Goal: Information Seeking & Learning: Check status

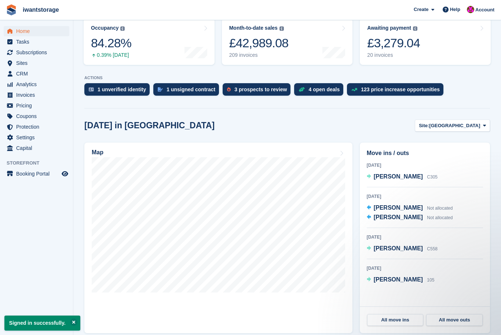
scroll to position [100, 0]
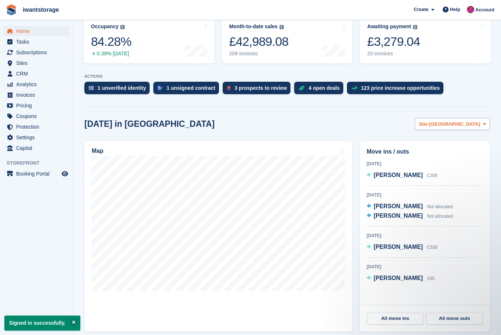
click at [474, 124] on span "[GEOGRAPHIC_DATA]" at bounding box center [454, 124] width 51 height 7
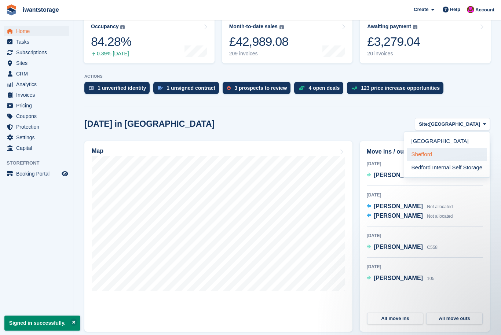
click at [429, 156] on link "Shefford" at bounding box center [447, 154] width 80 height 13
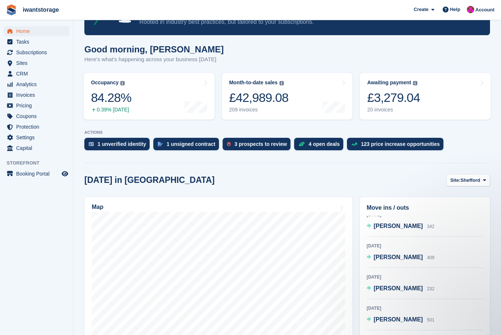
scroll to position [0, 0]
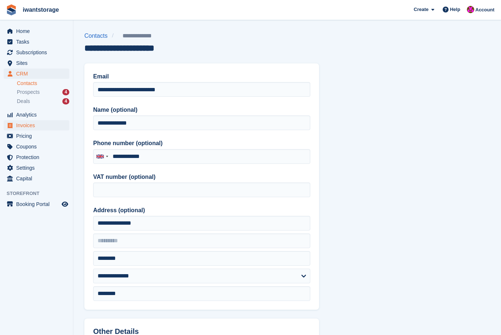
click at [36, 128] on span "Invoices" at bounding box center [38, 125] width 44 height 10
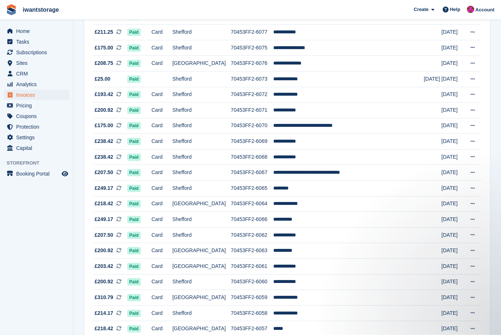
scroll to position [581, 0]
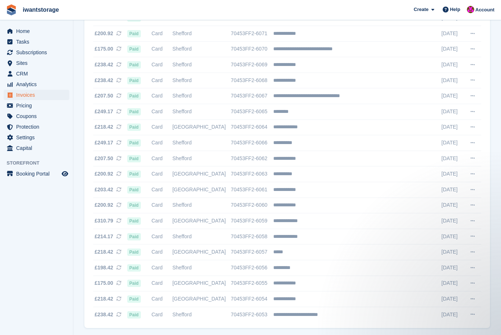
scroll to position [581, 0]
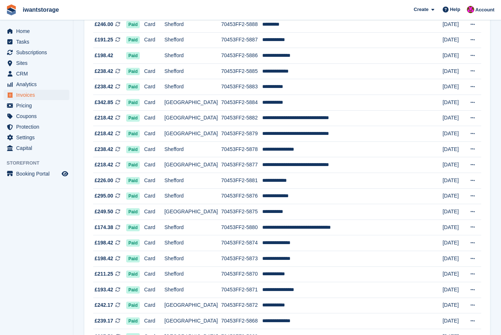
scroll to position [325, 0]
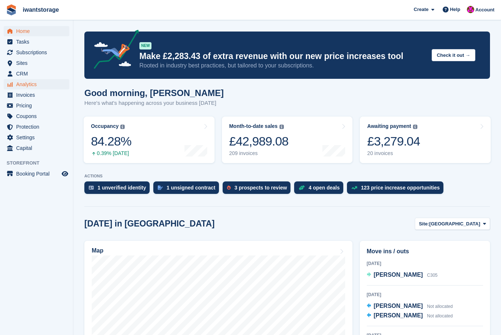
click at [43, 80] on span "Analytics" at bounding box center [38, 84] width 44 height 10
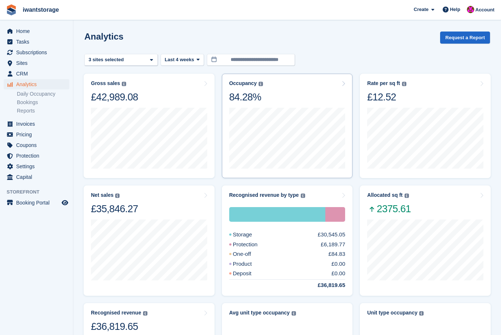
click at [306, 98] on div "Occupancy Percentage of all allocated units in terms of area. Includes units wi…" at bounding box center [287, 91] width 116 height 23
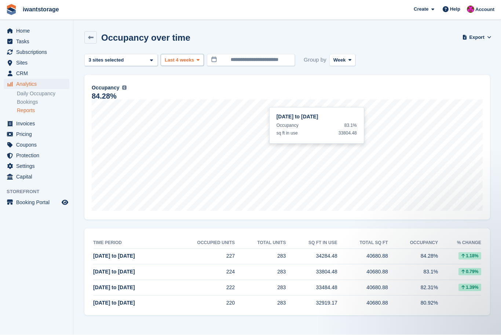
click at [183, 57] on span "Last 4 weeks" at bounding box center [179, 60] width 29 height 7
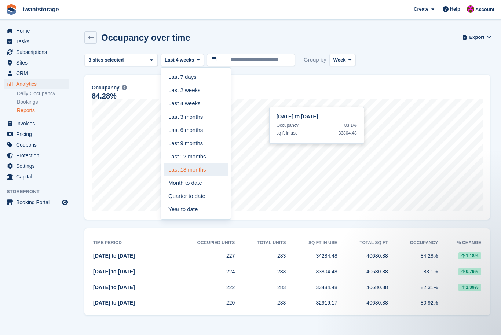
click at [207, 164] on link "Last 18 months" at bounding box center [196, 170] width 64 height 13
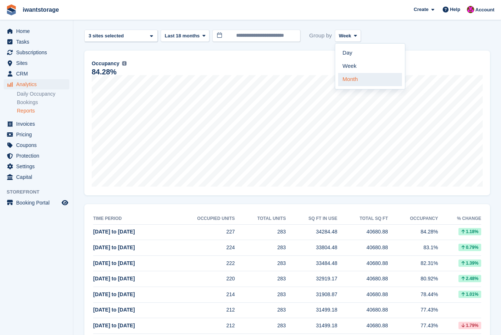
click at [362, 84] on link "Month" at bounding box center [370, 79] width 64 height 13
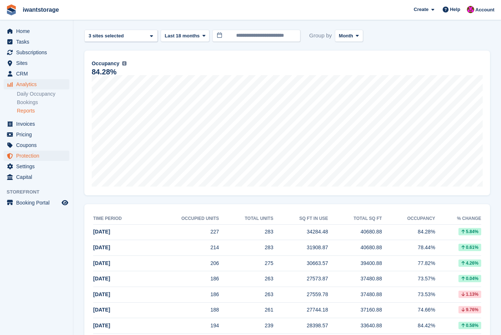
click at [42, 154] on span "Protection" at bounding box center [38, 156] width 44 height 10
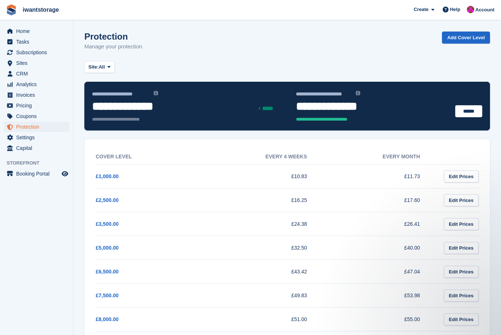
click at [33, 22] on aside "Home Tasks Subscriptions Subscriptions Subscriptions Contracts Price increases …" at bounding box center [36, 169] width 73 height 299
click at [25, 28] on span "Home" at bounding box center [38, 31] width 44 height 10
